Goal: Navigation & Orientation: Understand site structure

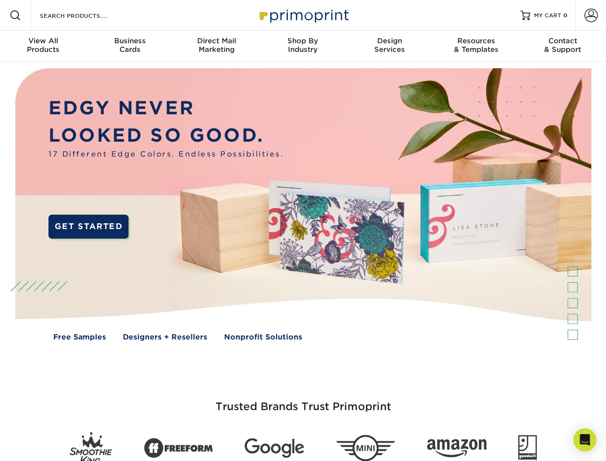
click at [303, 230] on img at bounding box center [303, 211] width 600 height 300
click at [15, 15] on span at bounding box center [16, 16] width 12 height 12
click at [591, 15] on span at bounding box center [591, 15] width 13 height 13
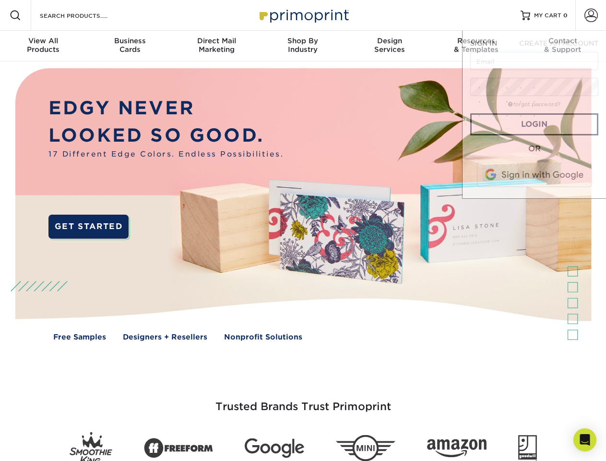
click at [43, 46] on div "View All Products" at bounding box center [43, 44] width 86 height 17
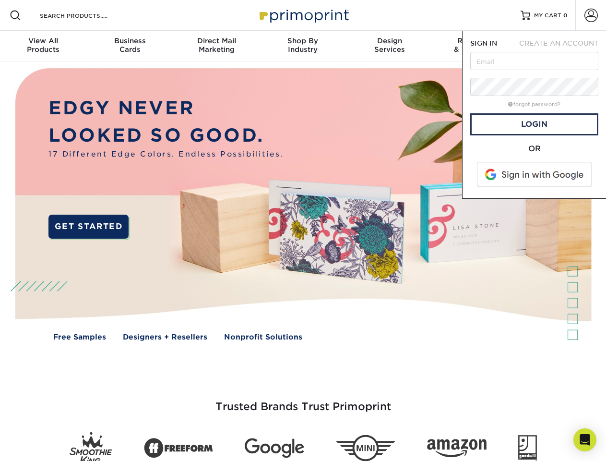
click at [130, 46] on div "Business Cards" at bounding box center [129, 44] width 86 height 17
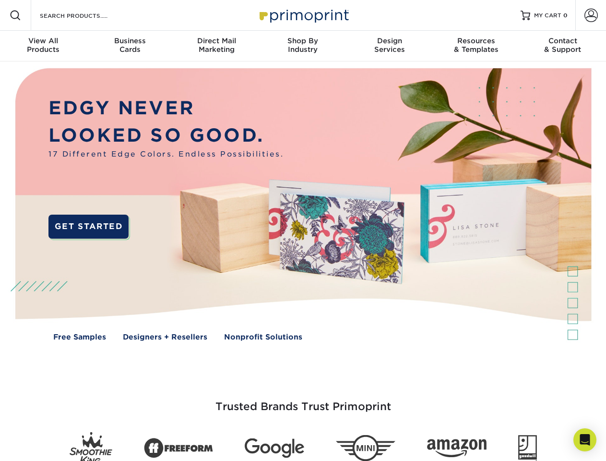
click at [216, 46] on div "Direct Mail Marketing" at bounding box center [216, 44] width 86 height 17
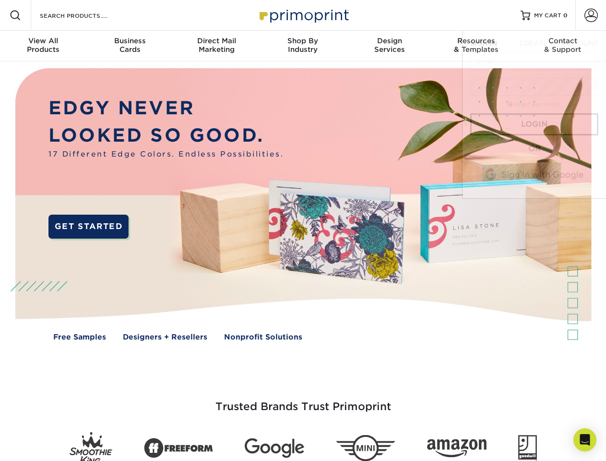
click at [303, 46] on div "Shop By Industry" at bounding box center [303, 44] width 86 height 17
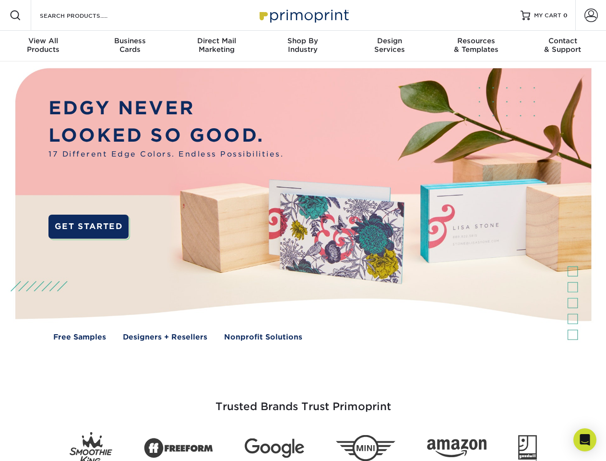
click at [390, 46] on div "Design Services" at bounding box center [390, 44] width 86 height 17
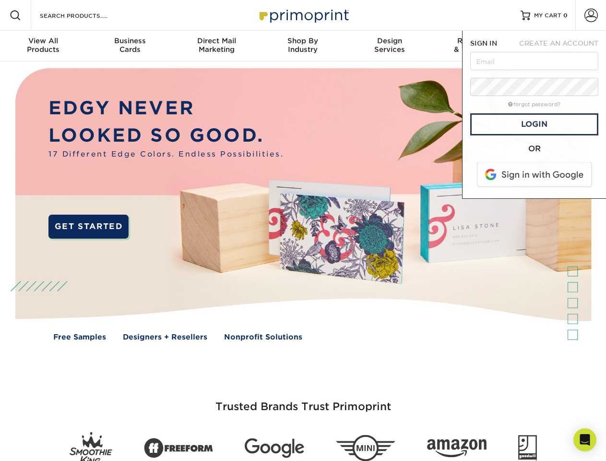
click at [476, 46] on span "SIGN IN" at bounding box center [483, 43] width 27 height 8
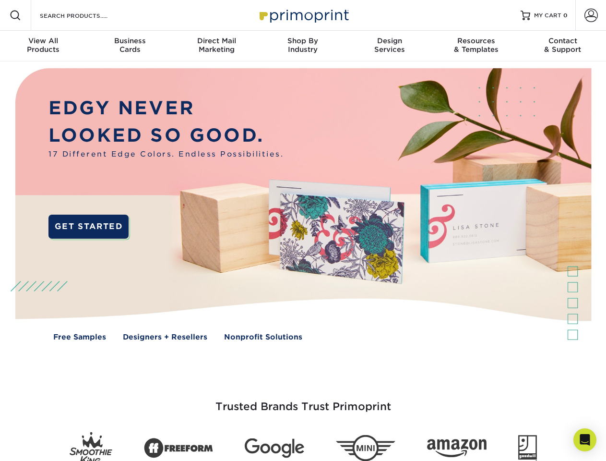
click at [563, 46] on div "Contact & Support" at bounding box center [563, 44] width 86 height 17
